Goal: Communication & Community: Connect with others

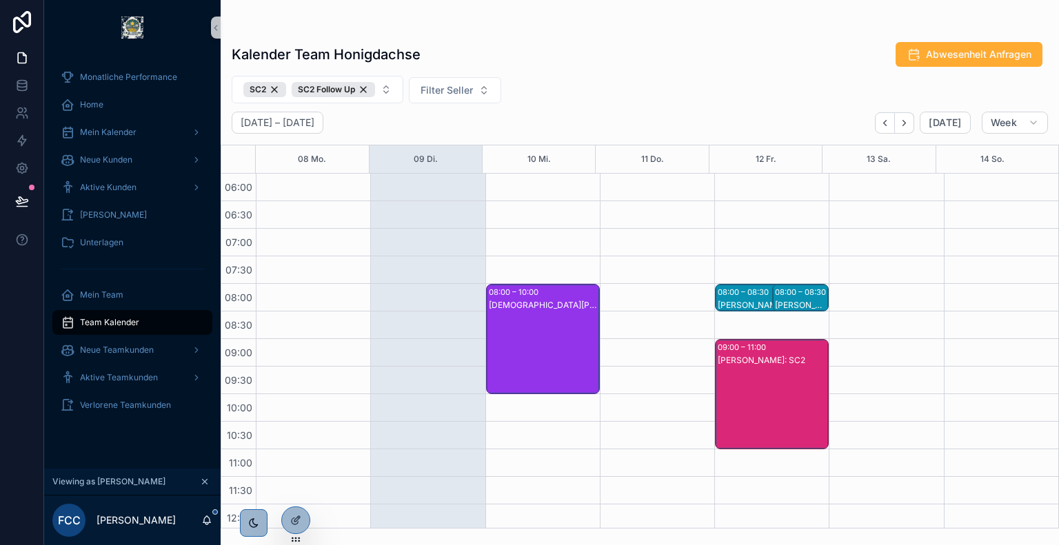
scroll to position [527, 0]
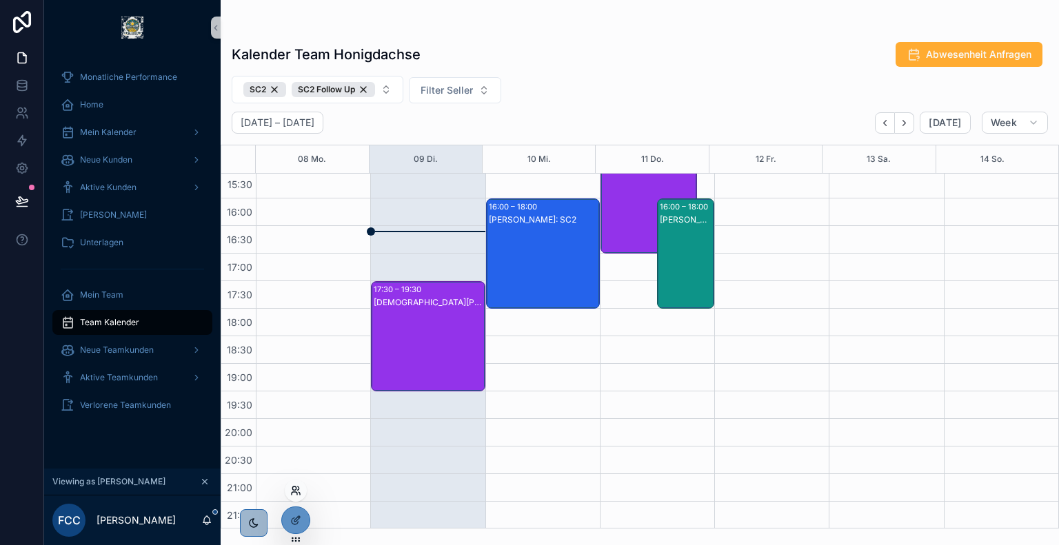
click at [296, 490] on icon at bounding box center [295, 490] width 11 height 11
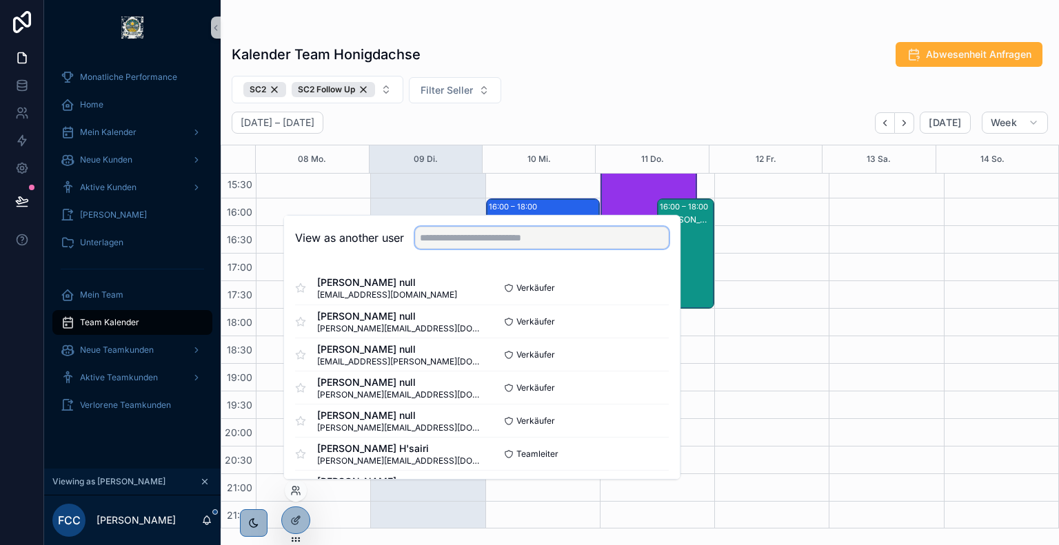
click at [543, 245] on input "text" at bounding box center [542, 238] width 254 height 22
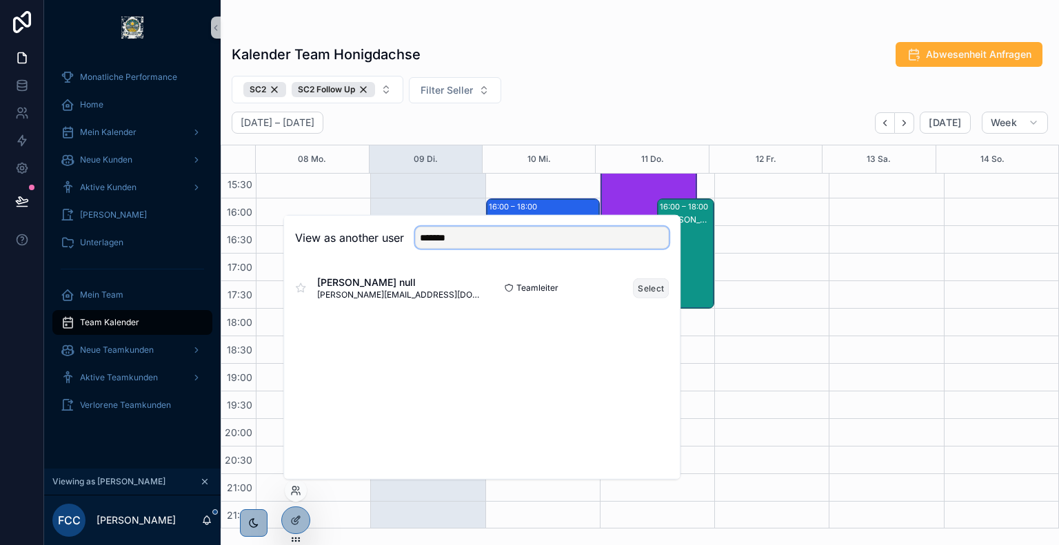
type input "*******"
click at [659, 292] on button "Select" at bounding box center [651, 288] width 36 height 20
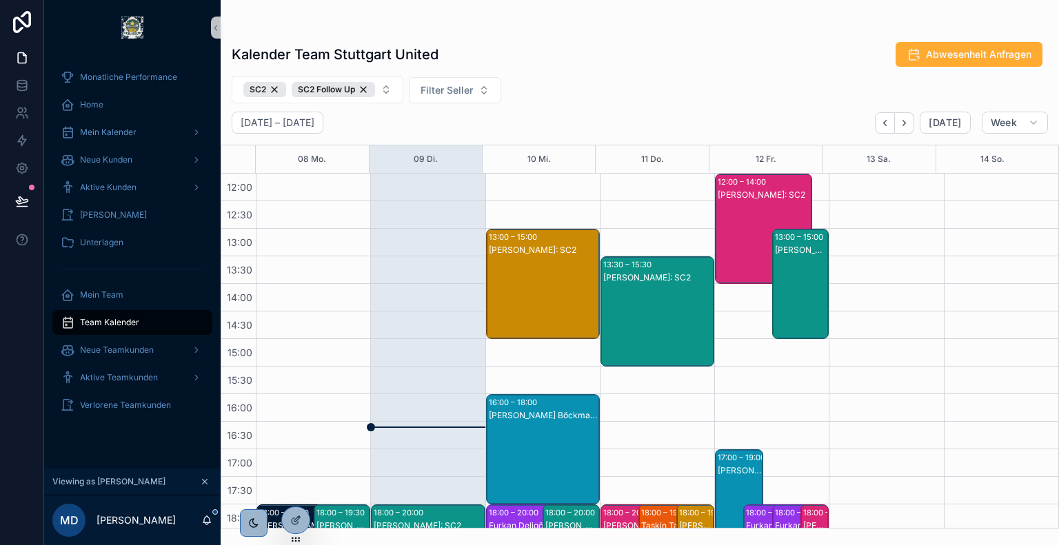
scroll to position [527, 0]
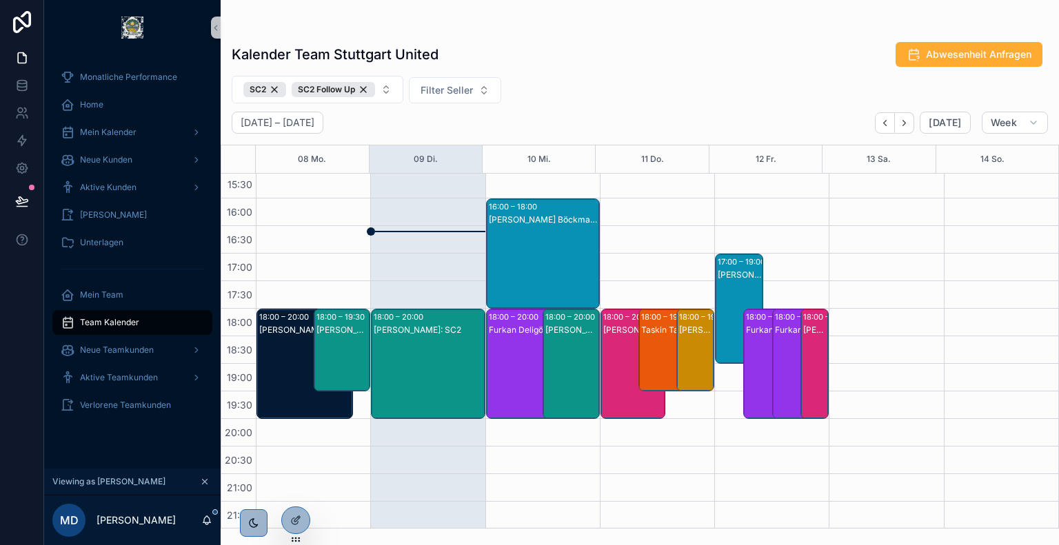
click at [432, 339] on div "[PERSON_NAME]: SC2" at bounding box center [429, 378] width 110 height 108
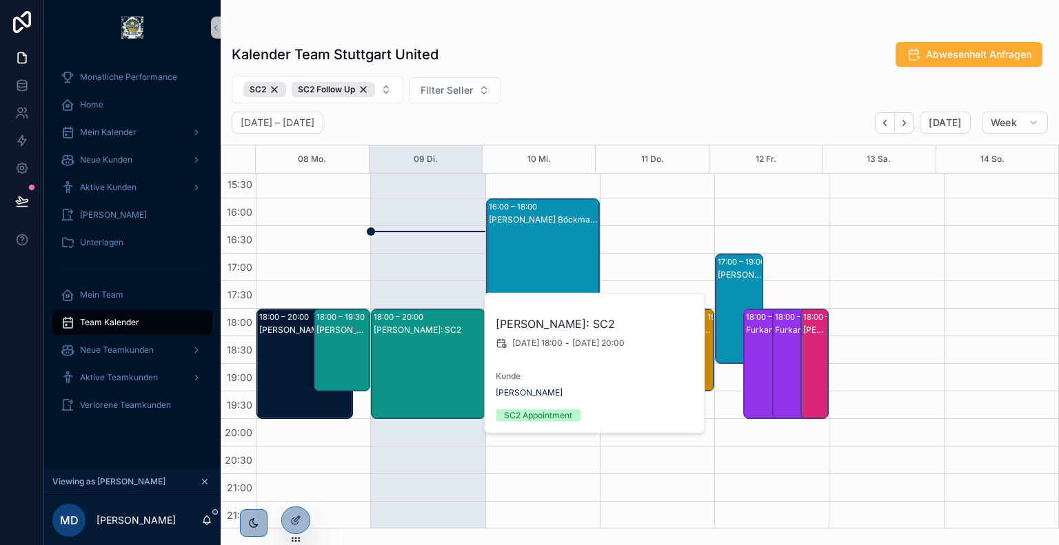
click at [568, 66] on div "Kalender Team Stuttgart United Abwesenheit Anfragen" at bounding box center [640, 54] width 816 height 26
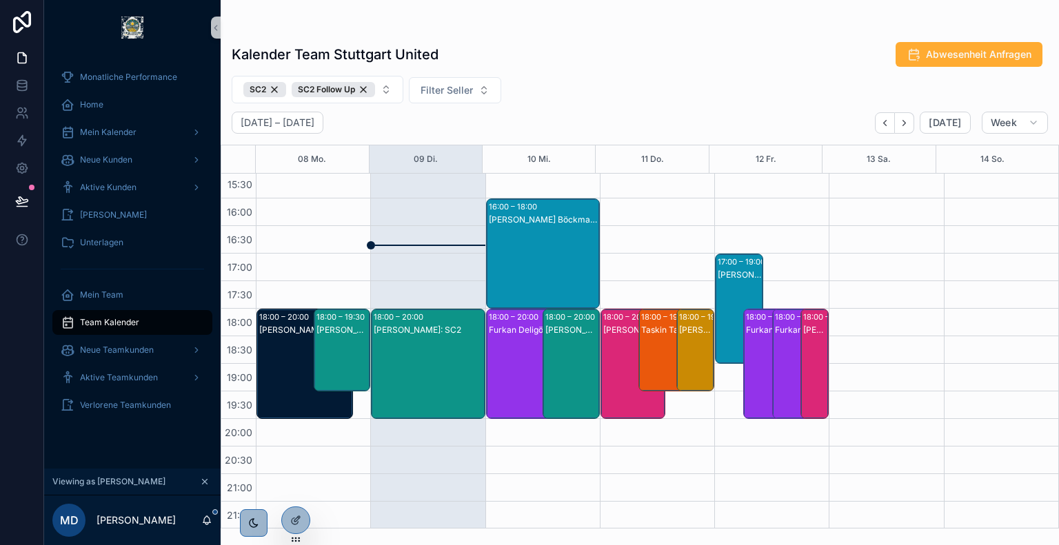
scroll to position [411, 0]
